Goal: Task Accomplishment & Management: Manage account settings

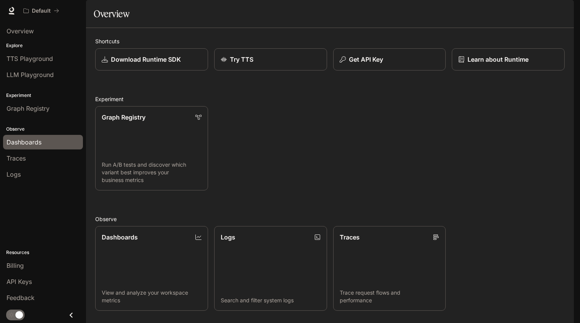
click at [38, 144] on span "Dashboards" at bounding box center [24, 142] width 35 height 9
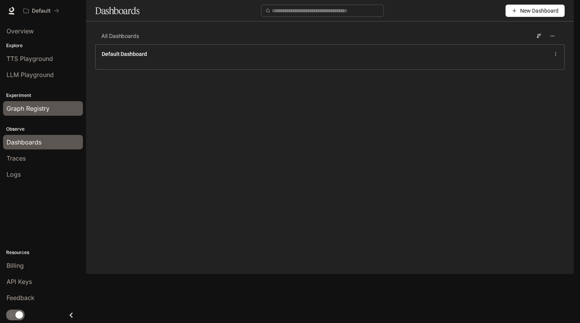
click at [41, 107] on span "Graph Registry" at bounding box center [28, 108] width 43 height 9
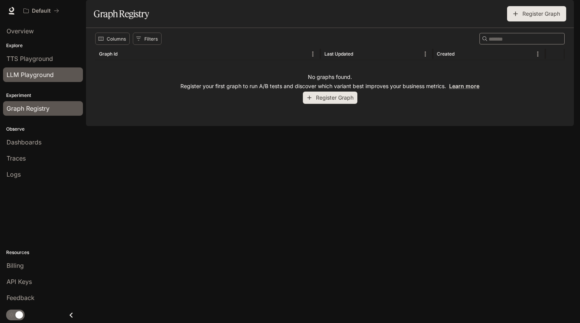
click at [46, 78] on span "LLM Playground" at bounding box center [30, 74] width 47 height 9
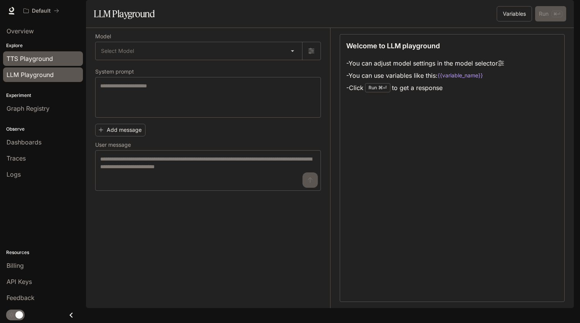
click at [51, 53] on link "TTS Playground" at bounding box center [43, 58] width 80 height 15
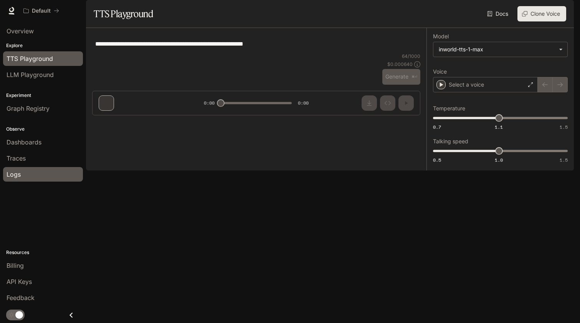
click at [26, 171] on div "Logs" at bounding box center [43, 174] width 73 height 9
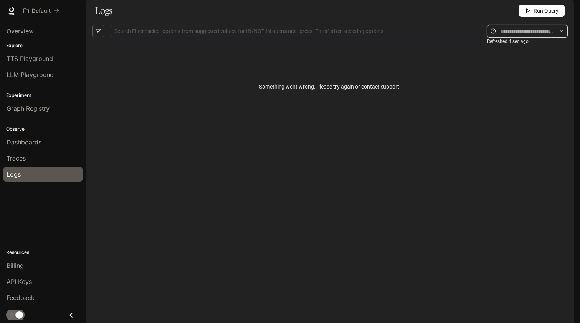
click at [509, 35] on input "text" at bounding box center [527, 31] width 54 height 8
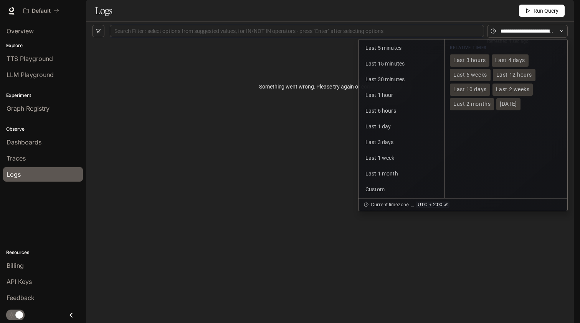
click at [308, 190] on div "Something went wrong. Please try again or contact support." at bounding box center [329, 169] width 475 height 257
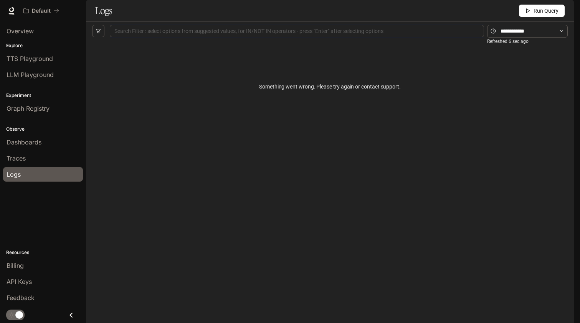
click at [36, 168] on link "Logs" at bounding box center [43, 174] width 80 height 15
click at [36, 154] on div "Traces" at bounding box center [43, 158] width 73 height 9
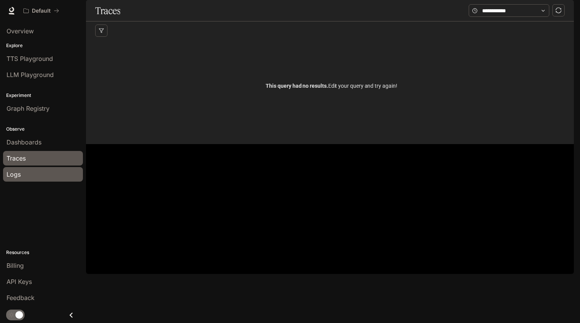
click at [34, 176] on div "Logs" at bounding box center [43, 174] width 73 height 9
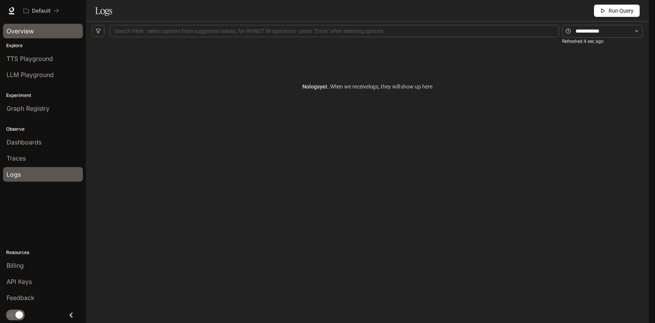
click at [18, 27] on span "Overview" at bounding box center [20, 30] width 27 height 9
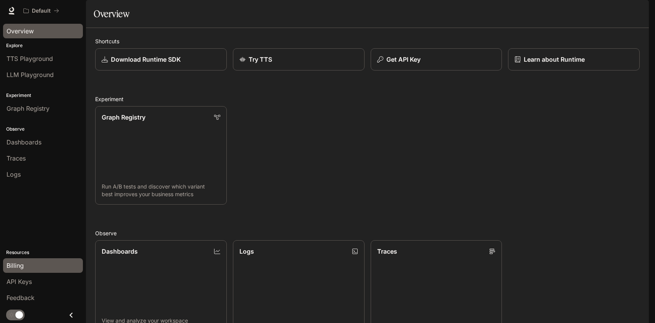
click at [35, 267] on div "Billing" at bounding box center [43, 265] width 73 height 9
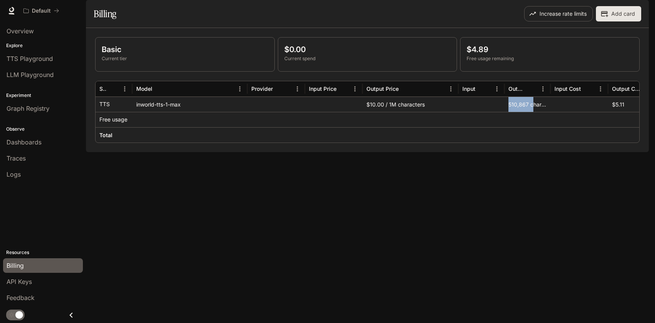
drag, startPoint x: 533, startPoint y: 128, endPoint x: 509, endPoint y: 127, distance: 24.6
click at [509, 112] on div "510,867 characters" at bounding box center [527, 104] width 46 height 15
click at [268, 112] on div at bounding box center [276, 104] width 58 height 15
click at [34, 142] on span "Dashboards" at bounding box center [24, 142] width 35 height 9
